Goal: Go to known website: Access a specific website the user already knows

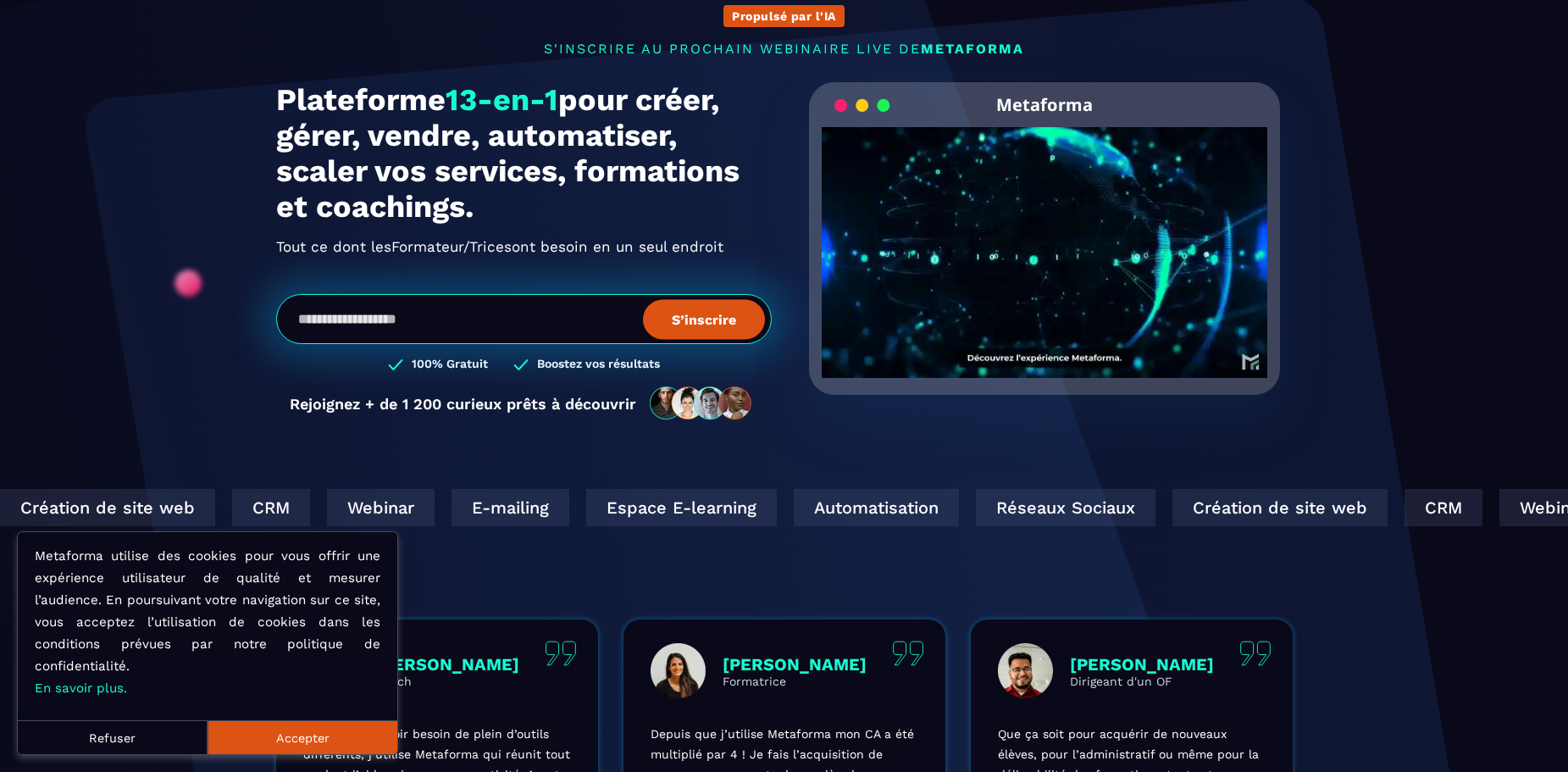
scroll to position [169, 0]
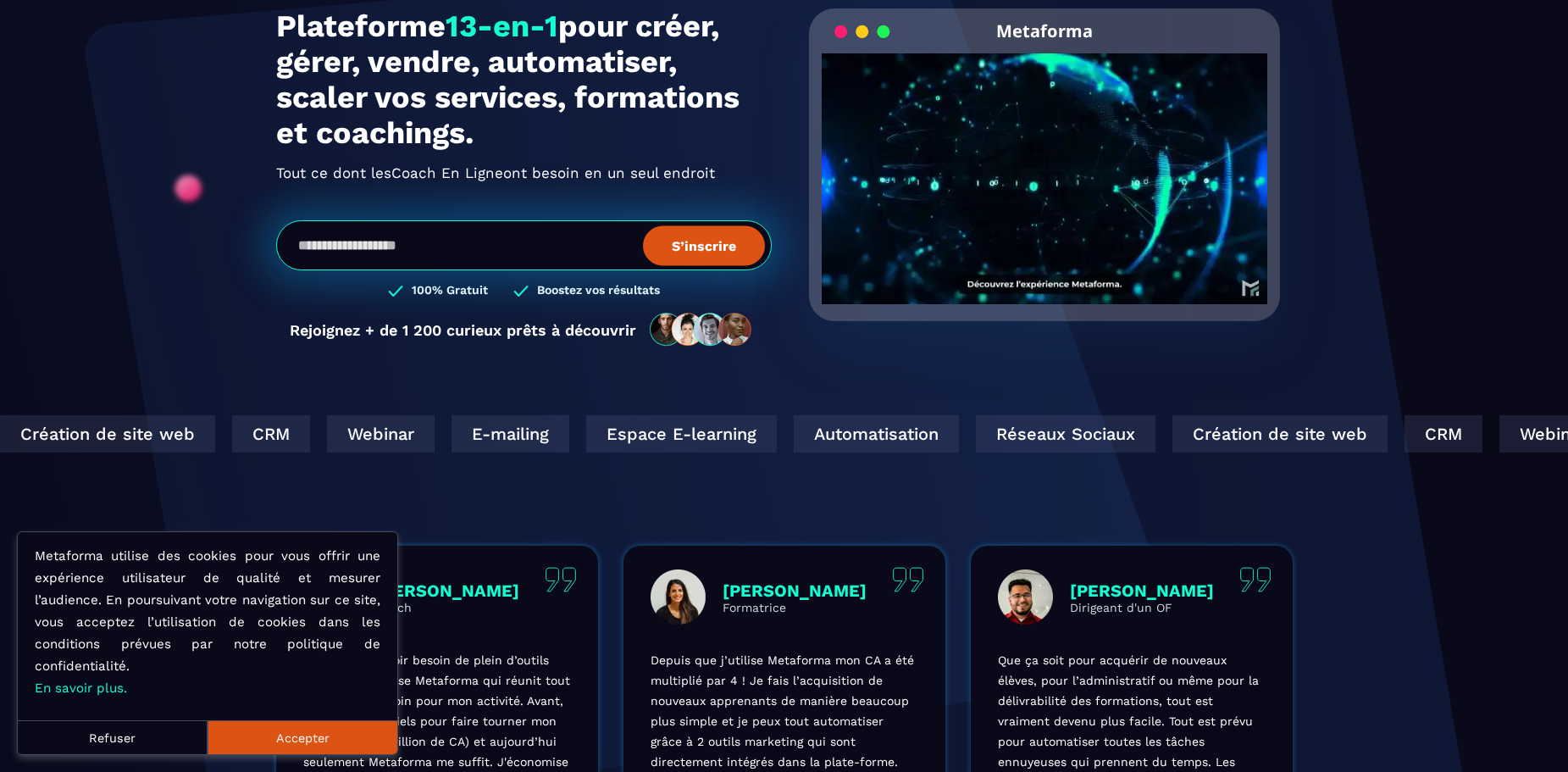
click at [349, 735] on button "Accepter" at bounding box center [303, 737] width 189 height 34
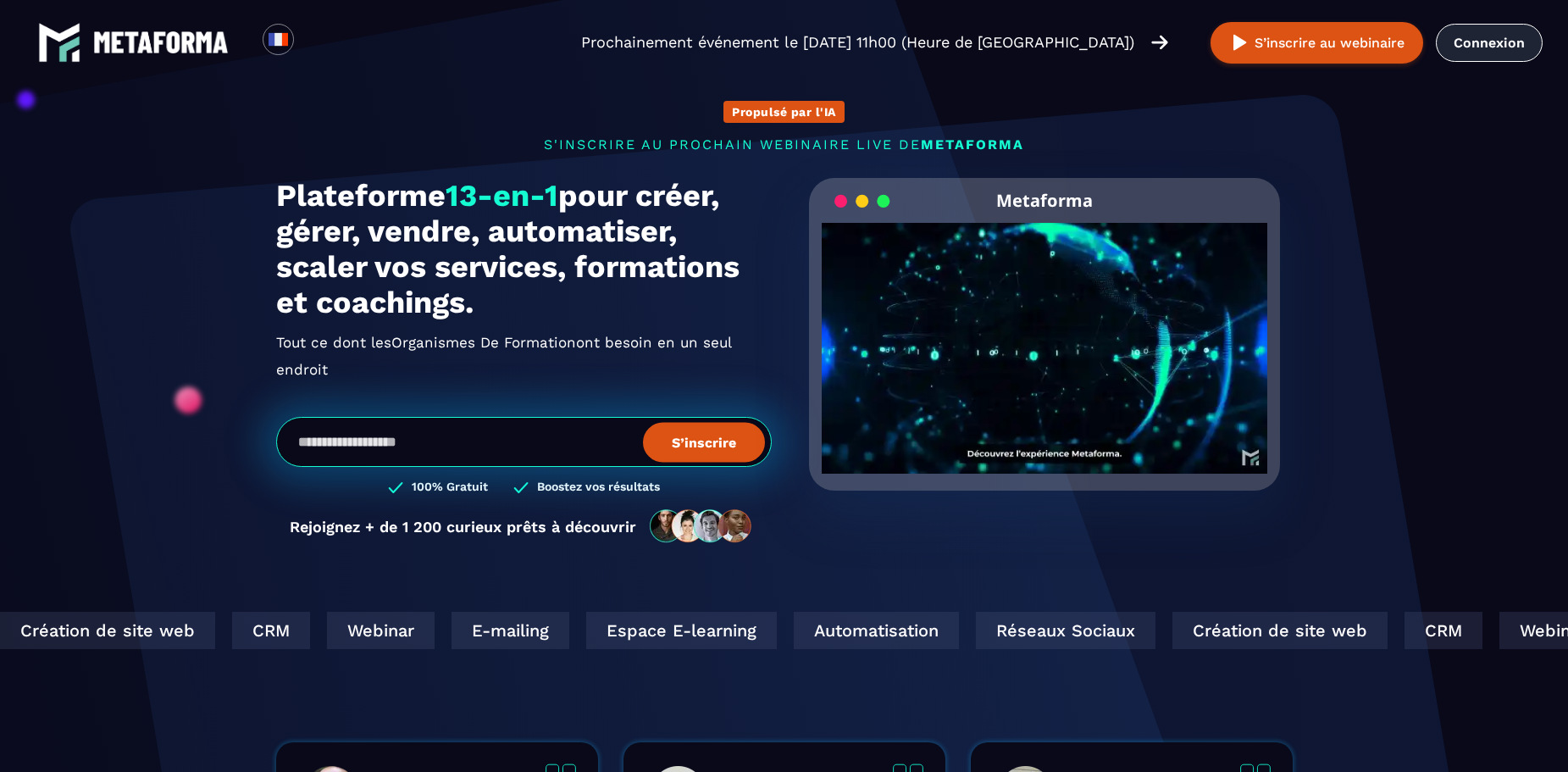
click at [1511, 34] on link "Connexion" at bounding box center [1489, 42] width 107 height 38
